Goal: Find specific fact: Find specific fact

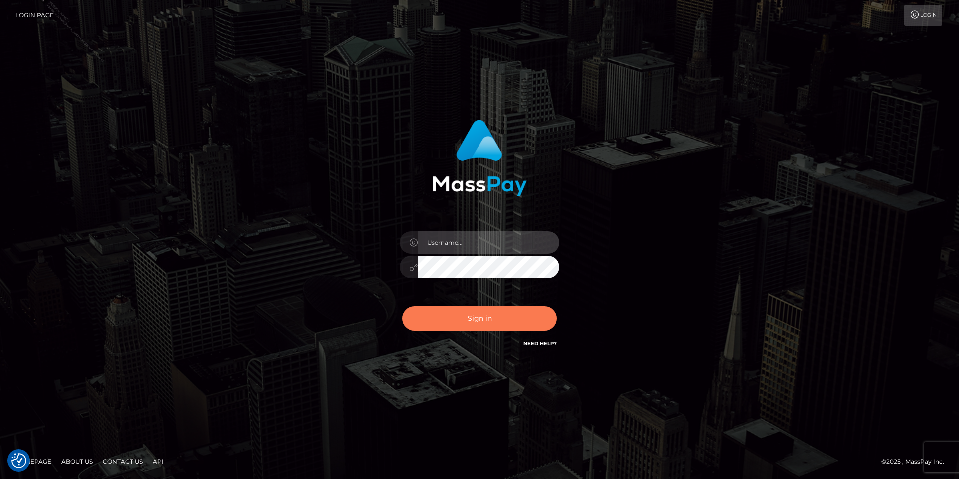
type input "Tania.Silversocial"
click at [492, 323] on button "Sign in" at bounding box center [479, 318] width 155 height 24
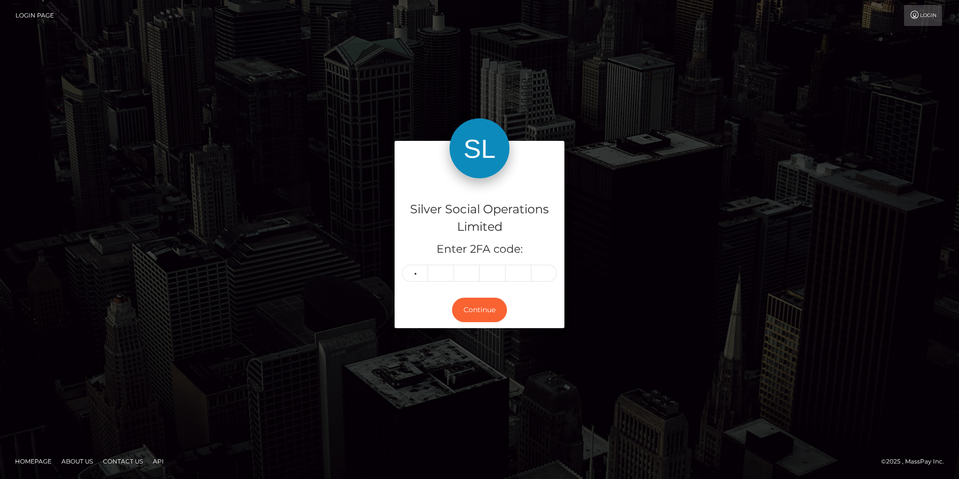
type input "6"
type input "1"
type input "6"
type input "9"
type input "8"
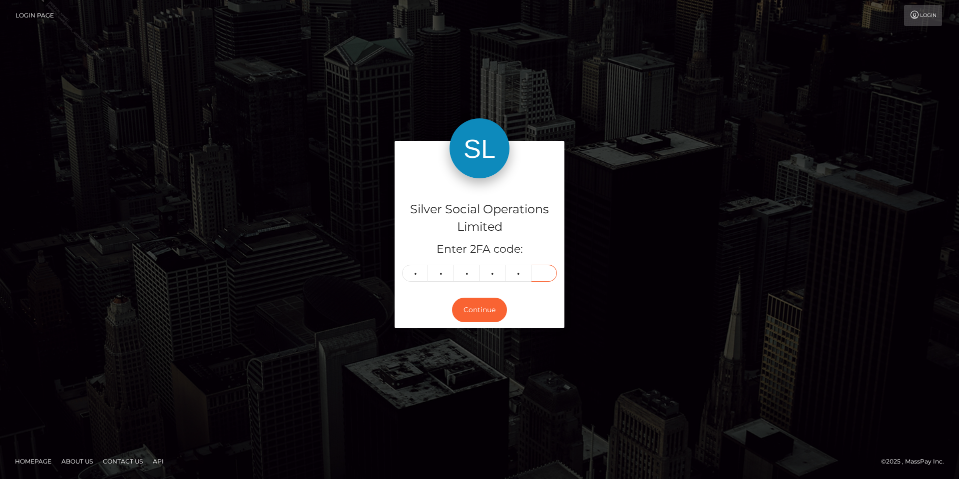
type input "6"
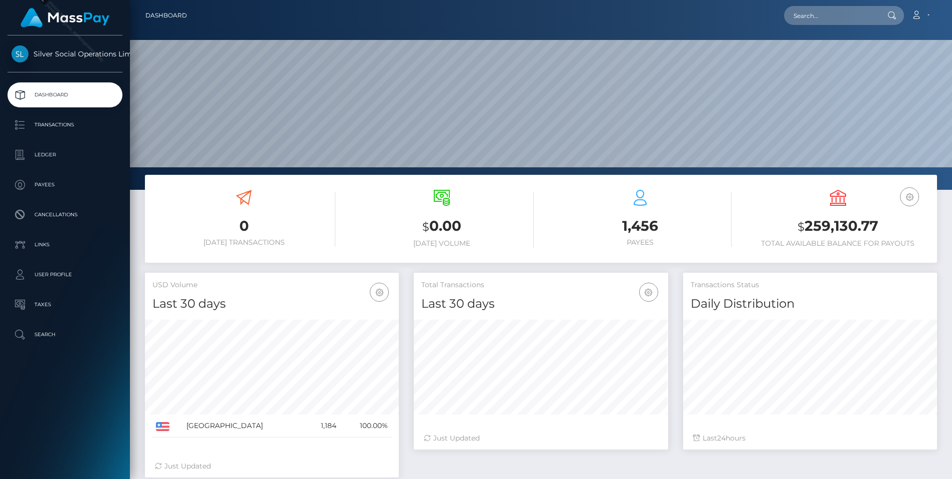
scroll to position [177, 254]
click at [814, 19] on input "text" at bounding box center [831, 15] width 94 height 19
paste input "245954897"
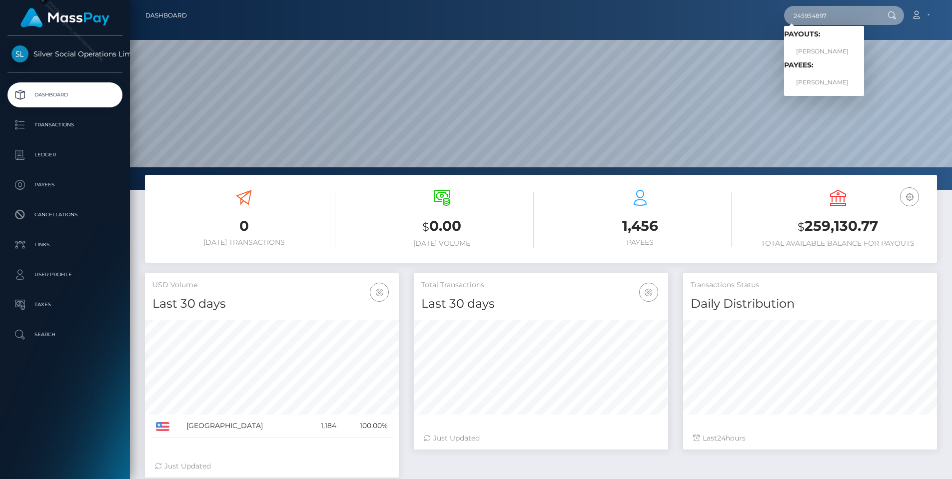
type input "245954897"
click at [815, 80] on link "HENRY C YIM" at bounding box center [824, 82] width 80 height 18
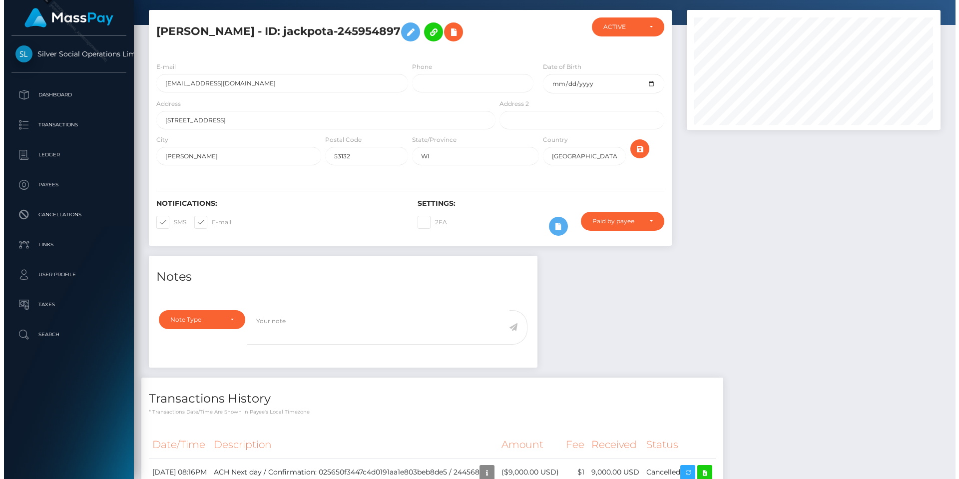
scroll to position [127, 0]
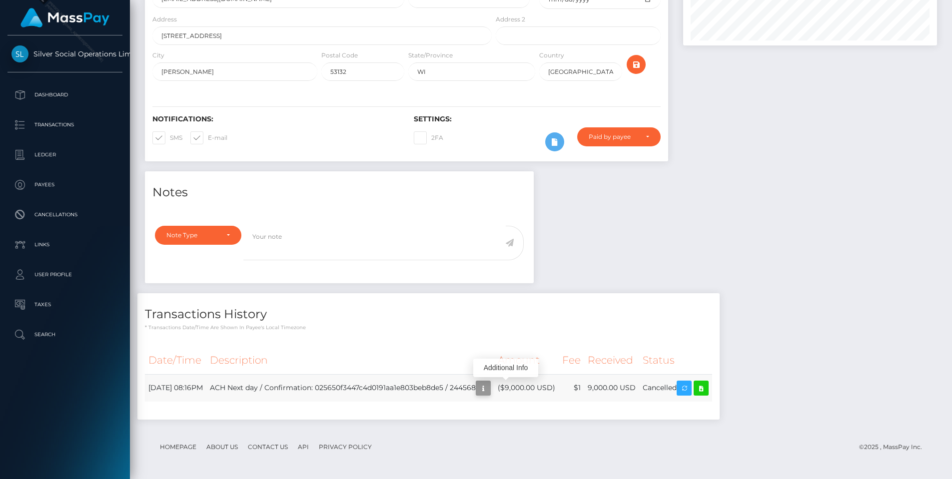
click at [489, 390] on icon "button" at bounding box center [483, 388] width 12 height 12
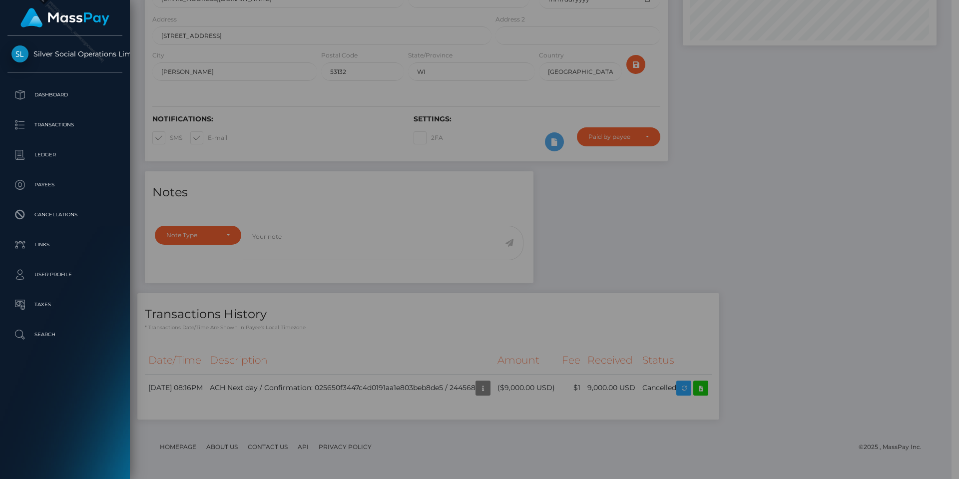
scroll to position [499368, 499235]
